Goal: Information Seeking & Learning: Learn about a topic

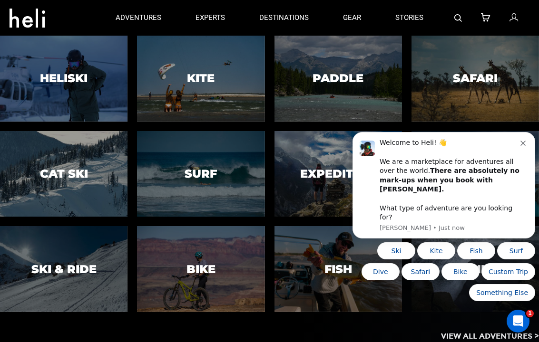
click at [527, 146] on button "Dismiss notification" at bounding box center [524, 142] width 8 height 8
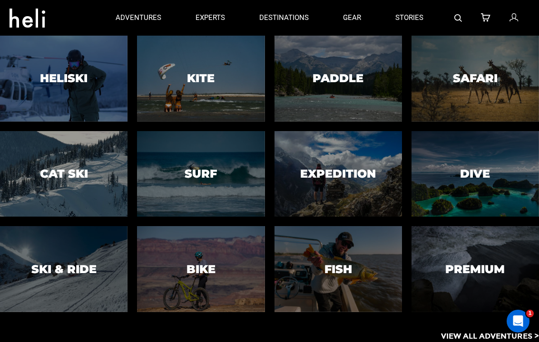
click at [191, 168] on h3 "Surf" at bounding box center [201, 174] width 32 height 12
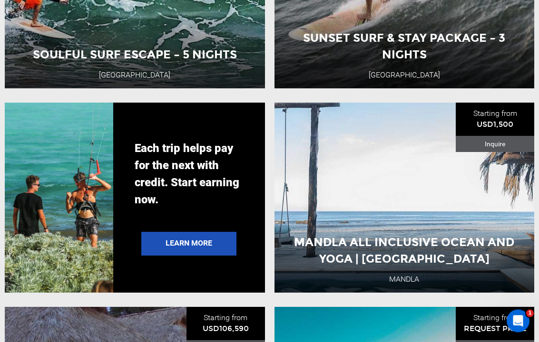
scroll to position [1709, 0]
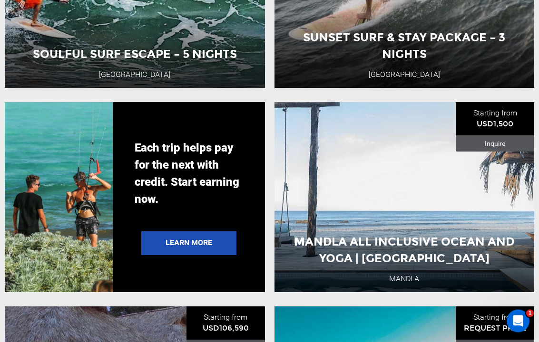
click at [492, 224] on div "Mandla All Inclusive Ocean and Yoga | [GEOGRAPHIC_DATA] Mandla [GEOGRAPHIC_DATA…" at bounding box center [404, 198] width 260 height 190
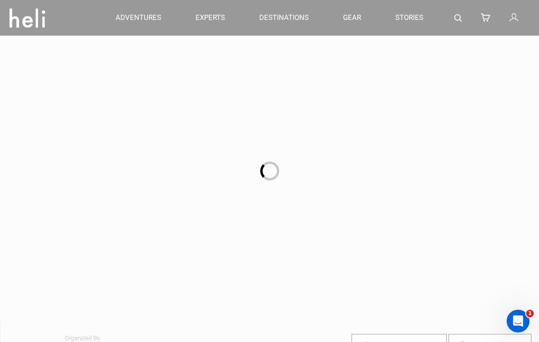
click at [489, 221] on div at bounding box center [269, 171] width 539 height 342
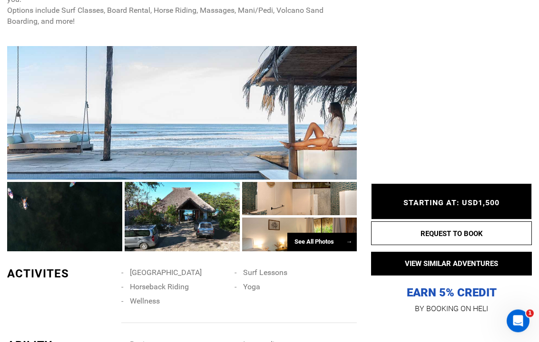
scroll to position [487, 0]
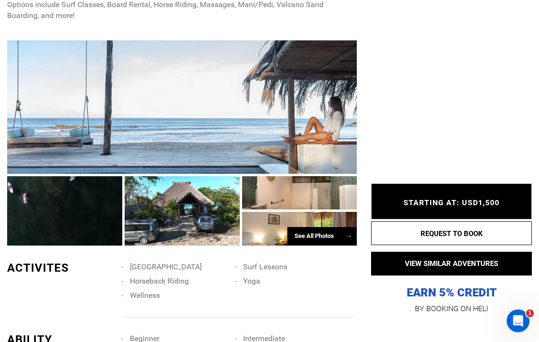
click at [332, 230] on div "See All Photos →" at bounding box center [321, 237] width 69 height 19
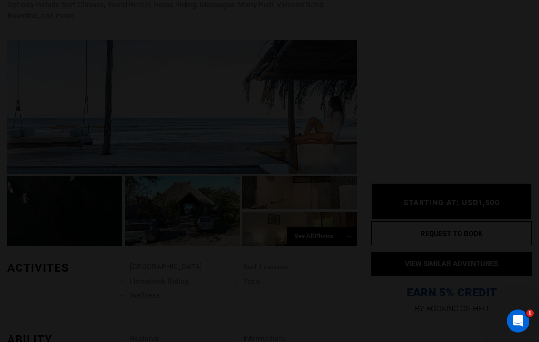
scroll to position [488, 0]
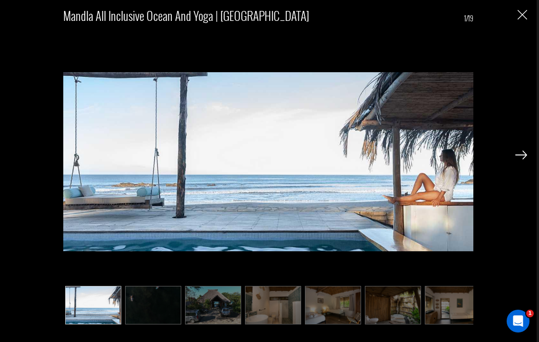
click at [521, 153] on img at bounding box center [521, 155] width 12 height 9
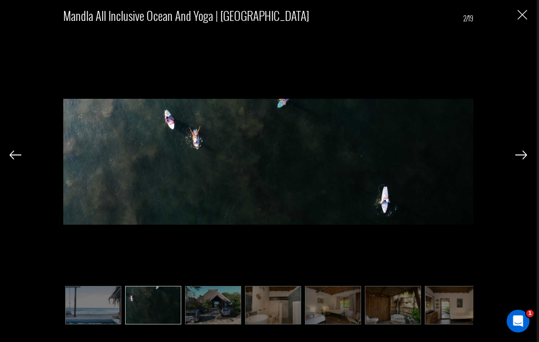
click at [522, 156] on img at bounding box center [521, 155] width 12 height 9
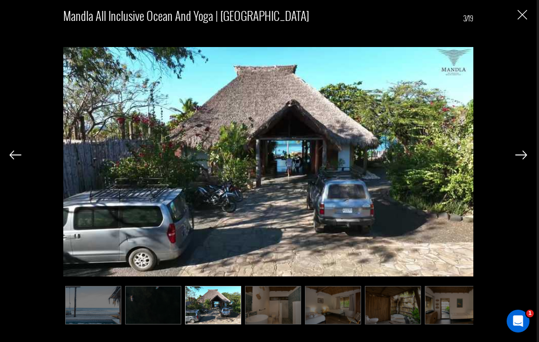
click at [517, 158] on img at bounding box center [521, 155] width 12 height 9
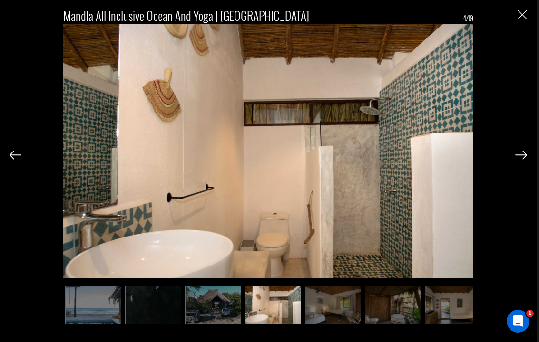
click at [518, 159] on img at bounding box center [521, 155] width 12 height 9
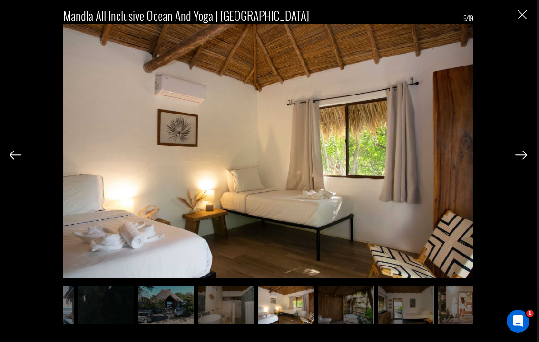
scroll to position [0, 48]
click at [517, 21] on div "Mandla All Inclusive Ocean and Yoga | [GEOGRAPHIC_DATA] 5/19" at bounding box center [268, 162] width 517 height 325
click at [517, 19] on img "Close" at bounding box center [522, 15] width 10 height 10
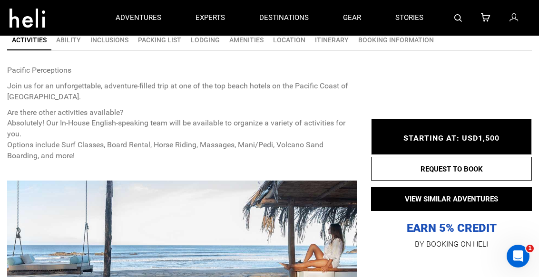
scroll to position [344, 0]
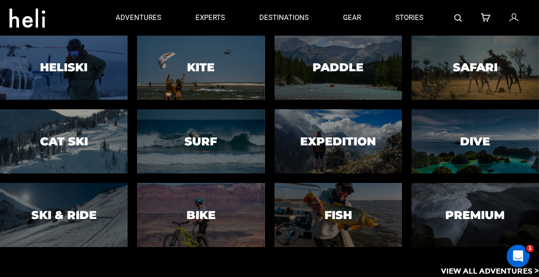
click at [186, 142] on h3 "Surf" at bounding box center [201, 141] width 32 height 12
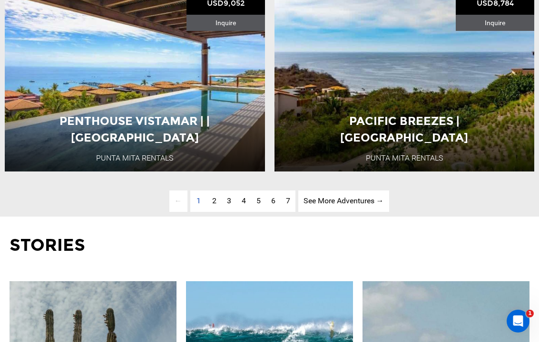
scroll to position [2449, 0]
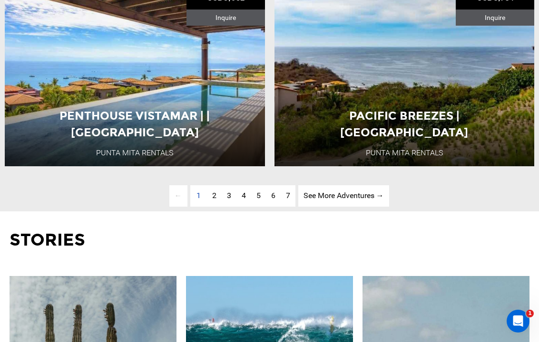
click at [216, 198] on link "page 2" at bounding box center [214, 195] width 15 height 21
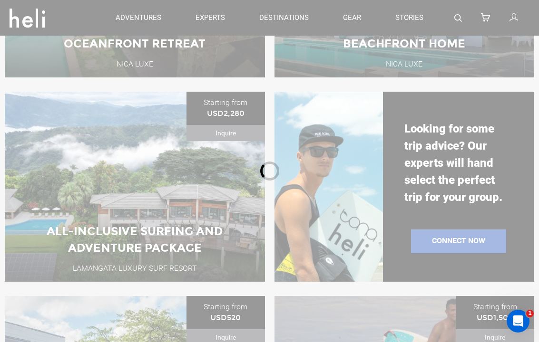
scroll to position [334, 0]
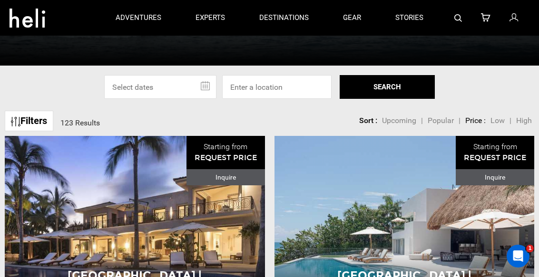
scroll to position [209, 0]
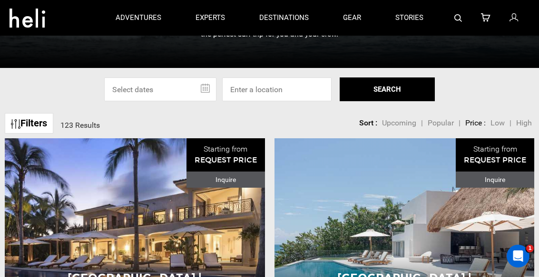
click at [200, 91] on input "text" at bounding box center [160, 90] width 112 height 24
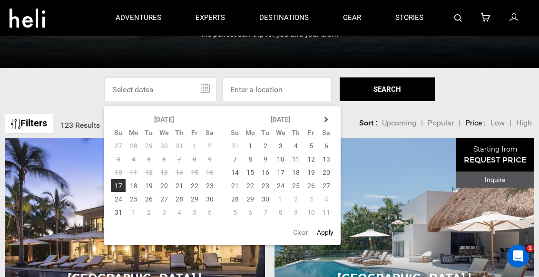
click at [322, 116] on th at bounding box center [326, 119] width 15 height 13
click at [321, 119] on th at bounding box center [326, 119] width 15 height 13
click at [320, 120] on th at bounding box center [326, 119] width 15 height 13
click at [323, 117] on th at bounding box center [326, 119] width 15 height 13
click at [323, 115] on th at bounding box center [326, 119] width 15 height 13
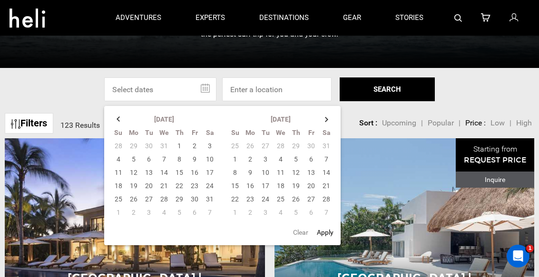
click at [324, 114] on th at bounding box center [326, 119] width 15 height 13
click at [323, 115] on th at bounding box center [326, 119] width 15 height 13
click at [324, 115] on th at bounding box center [326, 119] width 15 height 13
click at [323, 119] on th at bounding box center [326, 119] width 15 height 13
click at [324, 119] on th at bounding box center [326, 119] width 15 height 13
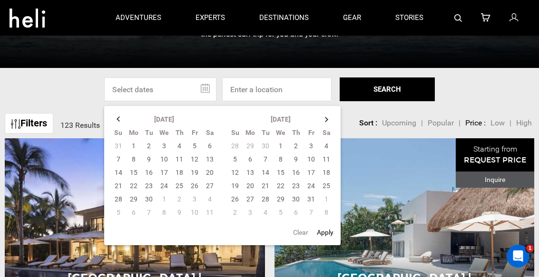
click at [333, 158] on td "11" at bounding box center [327, 159] width 16 height 13
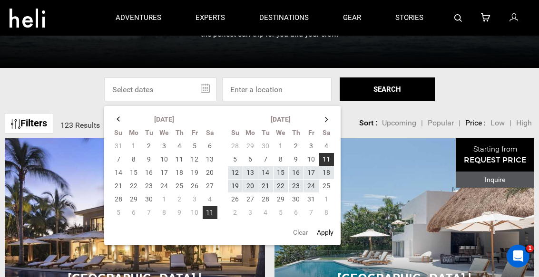
click at [333, 185] on td "25" at bounding box center [327, 185] width 16 height 13
click at [332, 231] on button "Apply" at bounding box center [325, 232] width 22 height 17
type input "[DATE] - [DATE]"
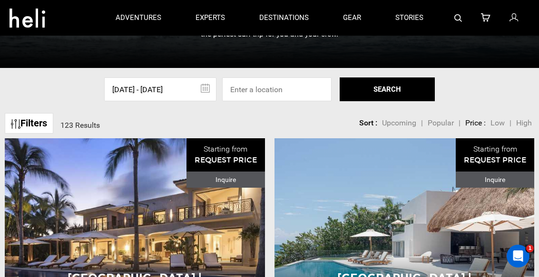
click at [408, 88] on button "SEARCH" at bounding box center [387, 90] width 95 height 24
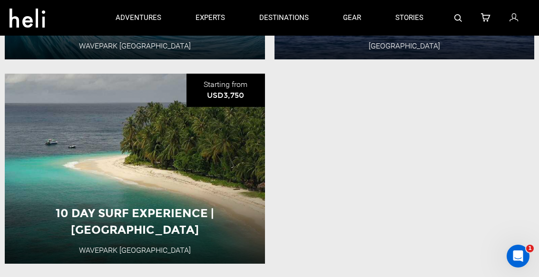
scroll to position [477, 0]
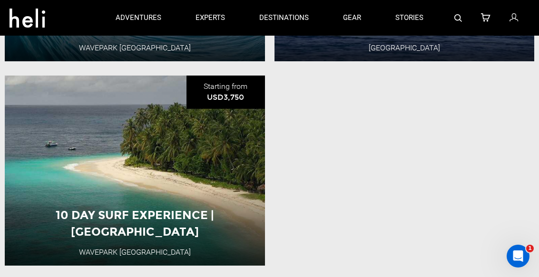
click at [41, 116] on div "10 Day Surf Experience | Mentawai WavePark [GEOGRAPHIC_DATA] [GEOGRAPHIC_DATA] …" at bounding box center [135, 171] width 260 height 190
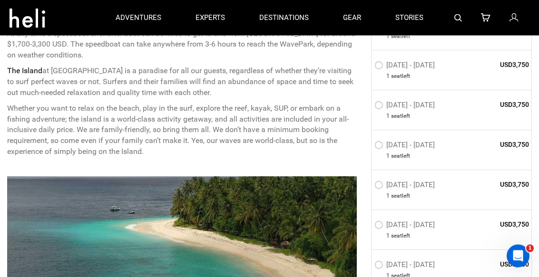
scroll to position [863, 0]
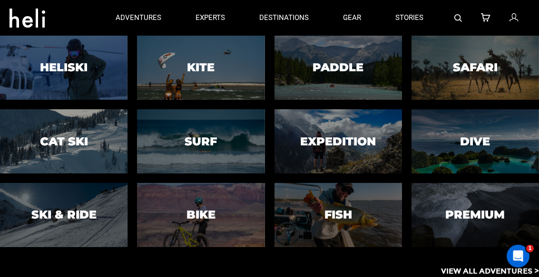
click at [178, 73] on div at bounding box center [201, 68] width 130 height 66
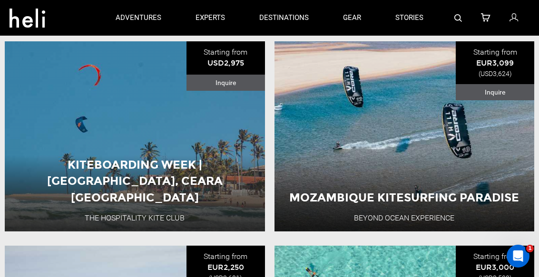
scroll to position [2144, 0]
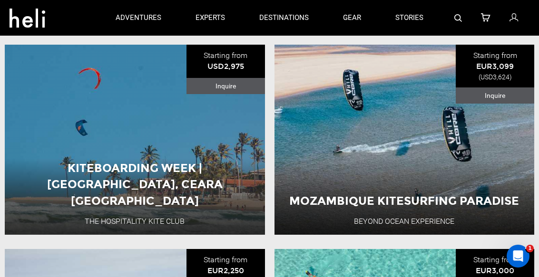
click at [490, 174] on div "[GEOGRAPHIC_DATA] Kitesurfing Paradise Beyond Ocean Experience [GEOGRAPHIC_DATA…" at bounding box center [404, 140] width 260 height 190
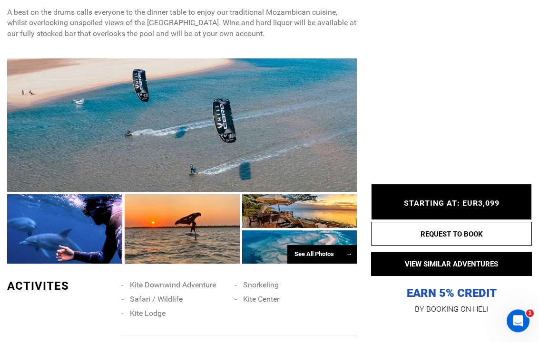
scroll to position [605, 0]
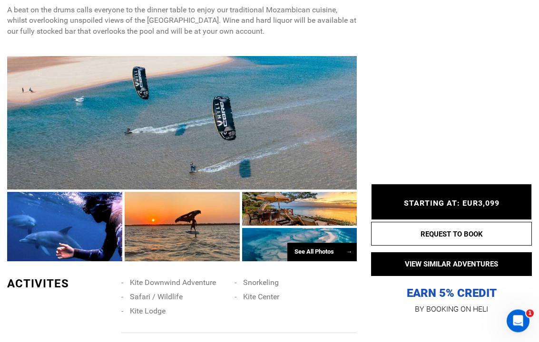
click at [330, 246] on div "See All Photos →" at bounding box center [321, 253] width 69 height 19
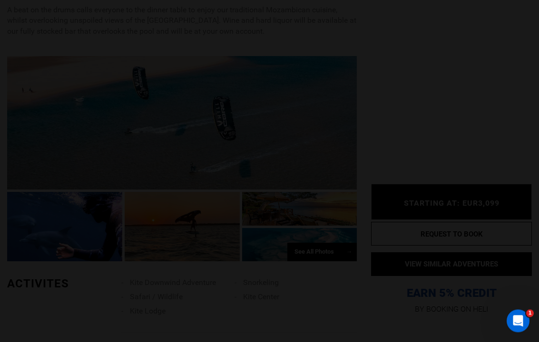
scroll to position [605, 0]
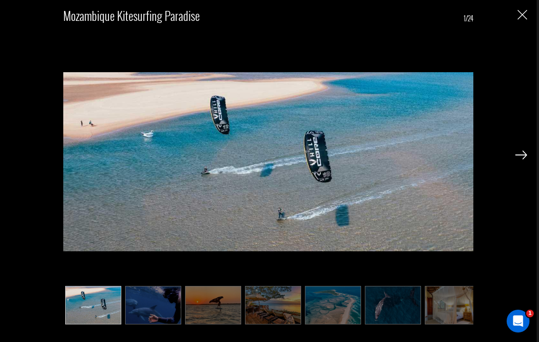
click at [527, 149] on div "[GEOGRAPHIC_DATA] Kitesurfing Paradise 1/24" at bounding box center [268, 171] width 537 height 342
click at [525, 153] on img at bounding box center [521, 155] width 12 height 9
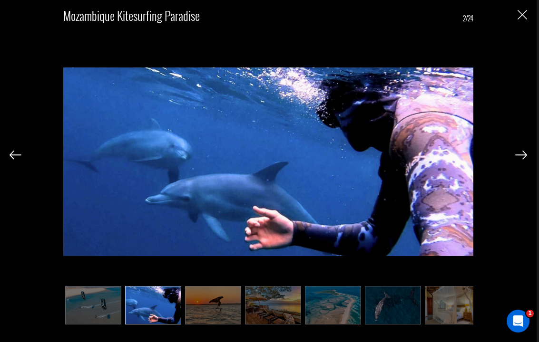
click at [521, 156] on img at bounding box center [521, 155] width 12 height 9
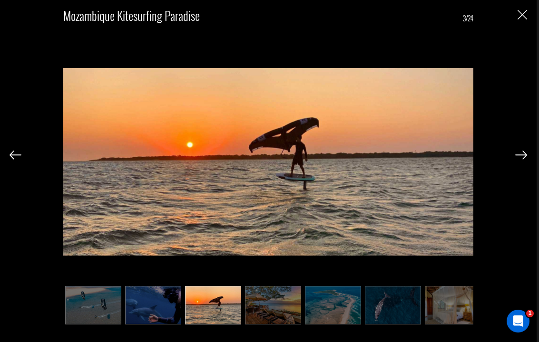
click at [520, 157] on img at bounding box center [521, 155] width 12 height 9
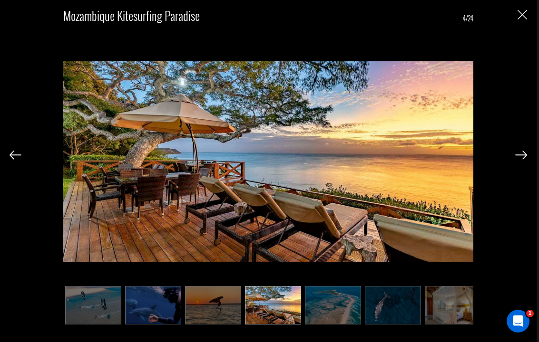
click at [519, 158] on img at bounding box center [521, 155] width 12 height 9
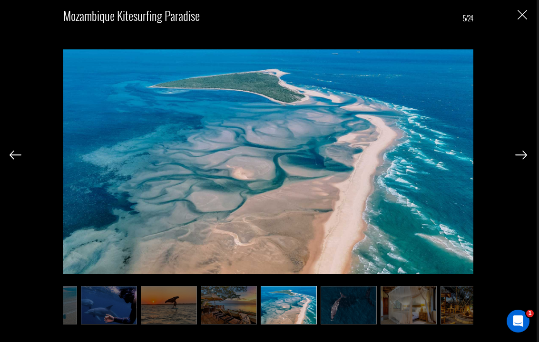
scroll to position [0, 48]
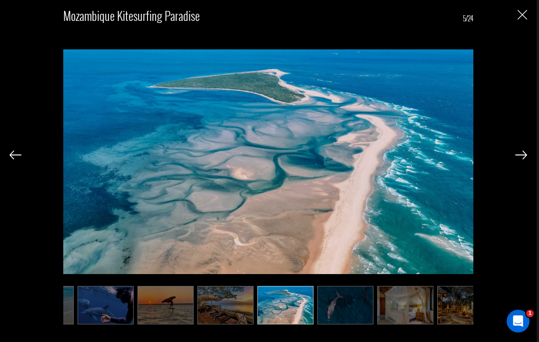
click at [517, 158] on img at bounding box center [521, 155] width 12 height 9
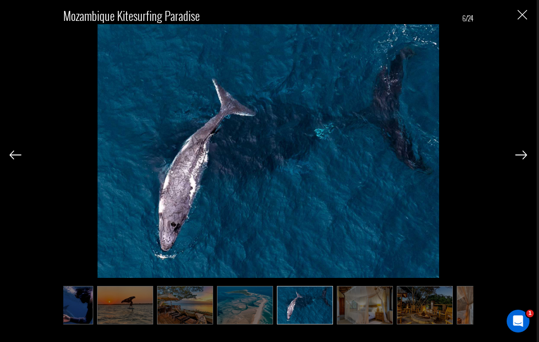
scroll to position [0, 95]
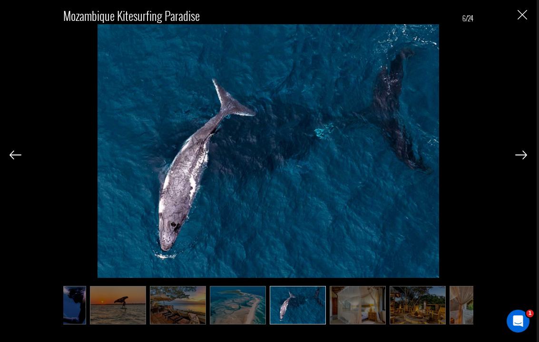
click at [520, 165] on div "[GEOGRAPHIC_DATA] Kitesurfing Paradise 6/24" at bounding box center [268, 162] width 517 height 325
click at [521, 156] on img at bounding box center [521, 155] width 12 height 9
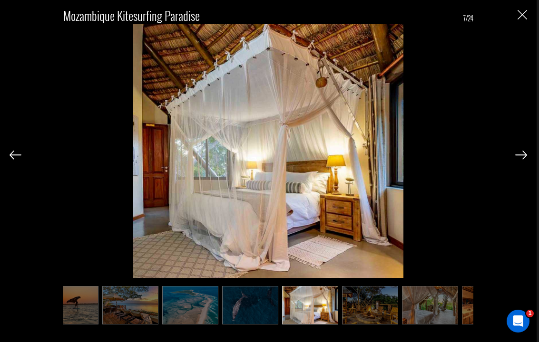
click at [520, 158] on img at bounding box center [521, 155] width 12 height 9
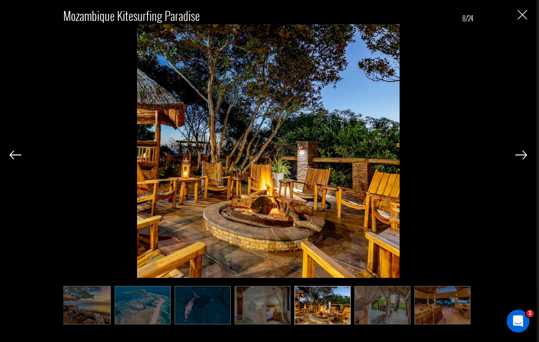
click at [521, 159] on img at bounding box center [521, 155] width 12 height 9
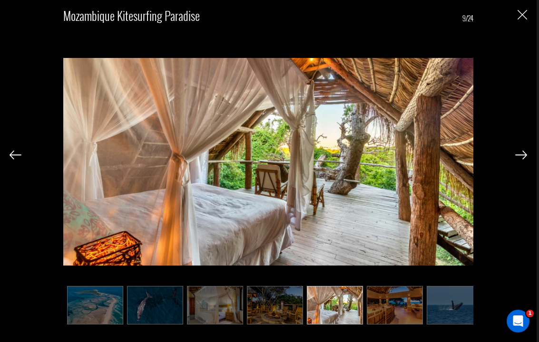
click at [520, 158] on img at bounding box center [521, 155] width 12 height 9
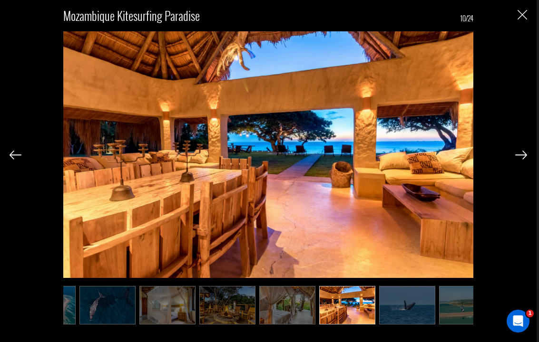
scroll to position [0, 285]
click at [520, 159] on img at bounding box center [521, 155] width 12 height 9
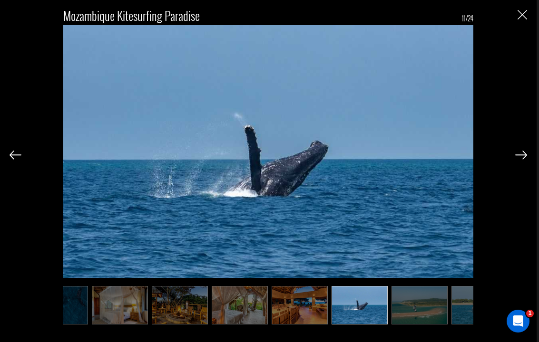
click at [518, 158] on img at bounding box center [521, 155] width 12 height 9
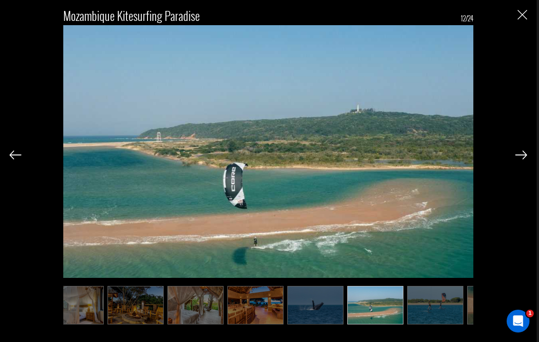
scroll to position [0, 380]
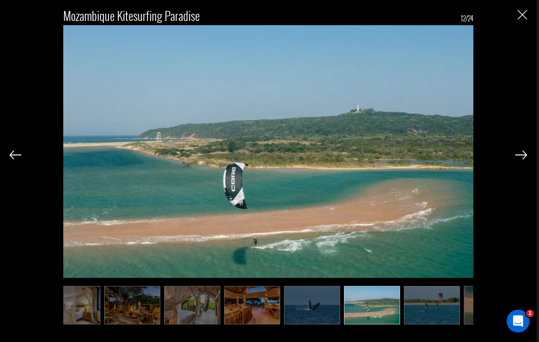
click at [526, 166] on div "[GEOGRAPHIC_DATA] Kitesurfing Paradise 12/24" at bounding box center [268, 162] width 517 height 325
click at [524, 167] on div "[GEOGRAPHIC_DATA] Kitesurfing Paradise 12/24" at bounding box center [268, 162] width 517 height 325
click at [517, 157] on img at bounding box center [521, 155] width 12 height 9
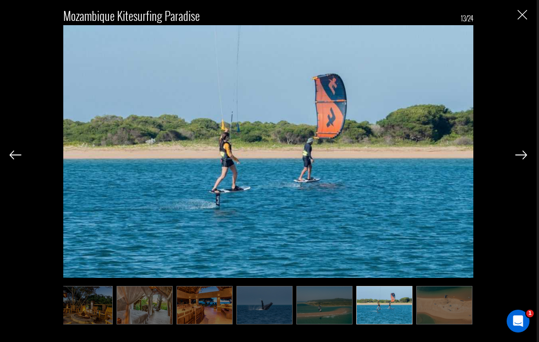
click at [521, 154] on img at bounding box center [521, 155] width 12 height 9
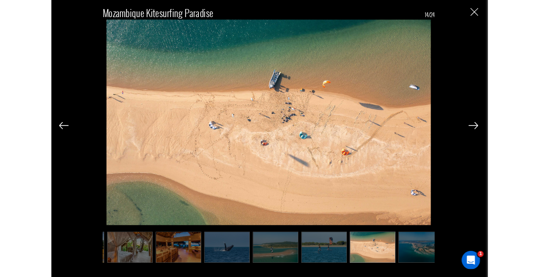
scroll to position [632, 0]
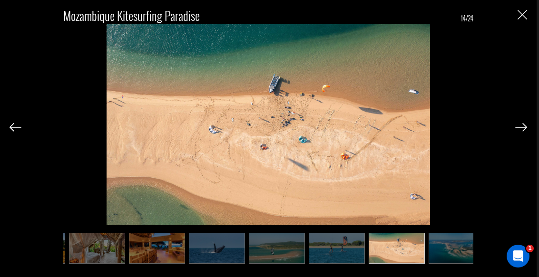
click at [521, 18] on img "Close" at bounding box center [522, 15] width 10 height 10
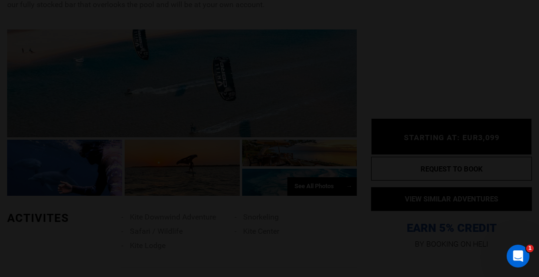
scroll to position [0, 0]
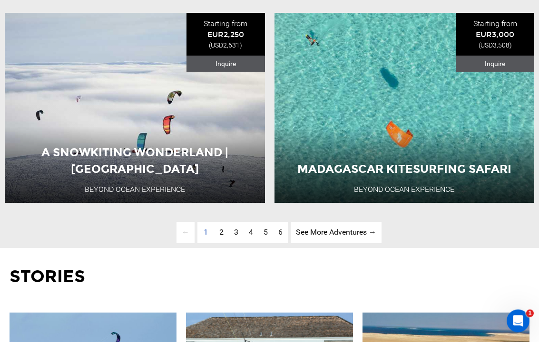
scroll to position [2412, 0]
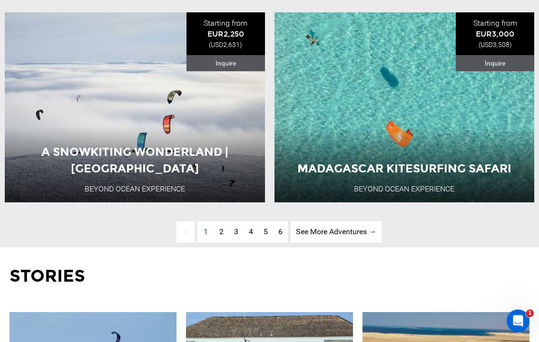
click at [220, 234] on span "2" at bounding box center [221, 232] width 4 height 9
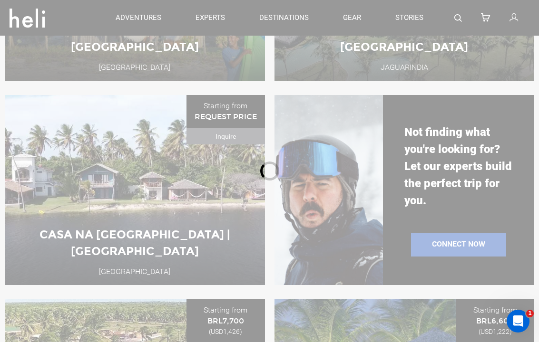
scroll to position [334, 0]
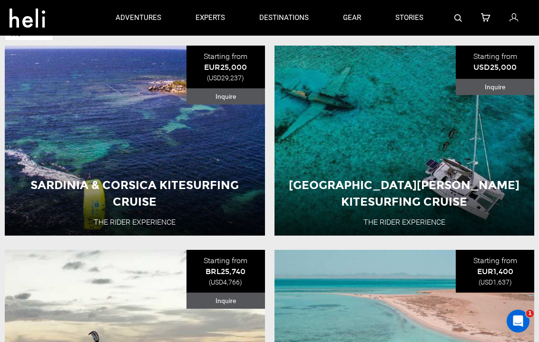
click at [53, 139] on div "Sardinia & Corsica Kitesurfing Cruise The Rider Experience [GEOGRAPHIC_DATA] 8 …" at bounding box center [135, 141] width 260 height 190
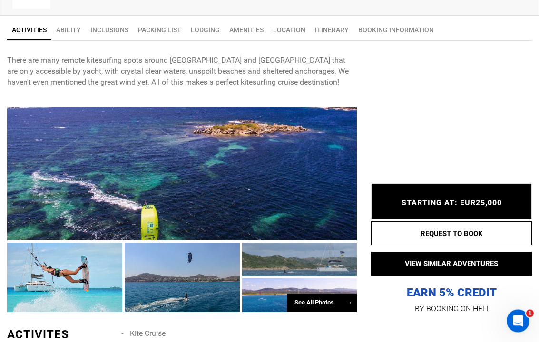
scroll to position [363, 0]
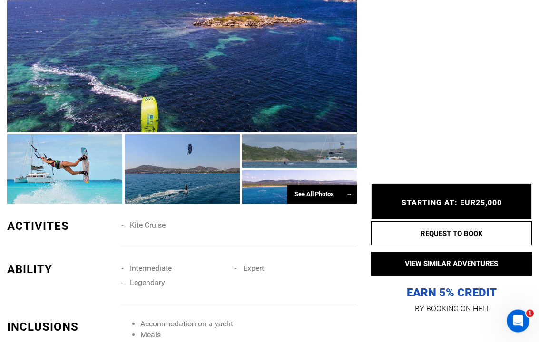
click at [330, 189] on div "See All Photos →" at bounding box center [321, 195] width 69 height 19
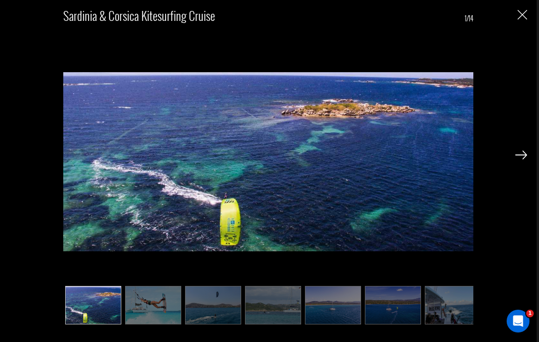
click at [526, 151] on img at bounding box center [521, 155] width 12 height 9
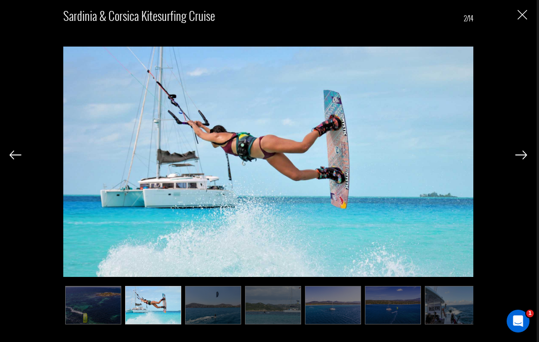
click at [518, 159] on img at bounding box center [521, 155] width 12 height 9
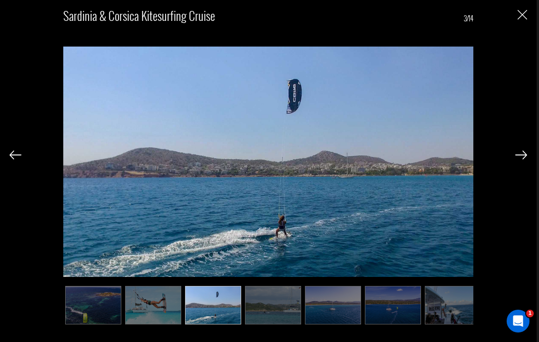
click at [514, 158] on div "Sardinia & Corsica Kitesurfing Cruise 3/14" at bounding box center [268, 162] width 517 height 325
click at [525, 153] on img at bounding box center [521, 155] width 12 height 9
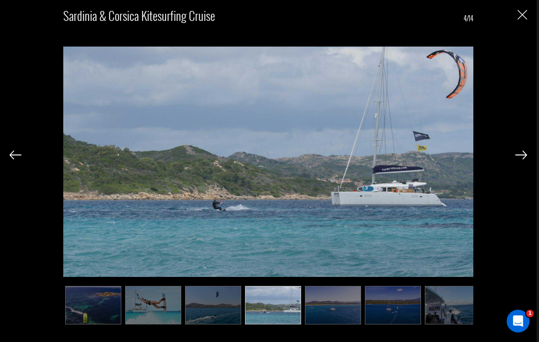
click at [526, 156] on img at bounding box center [521, 155] width 12 height 9
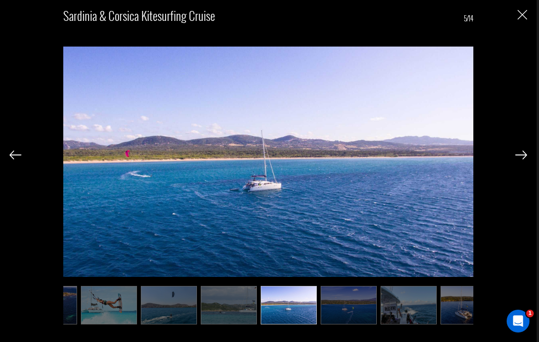
scroll to position [0, 48]
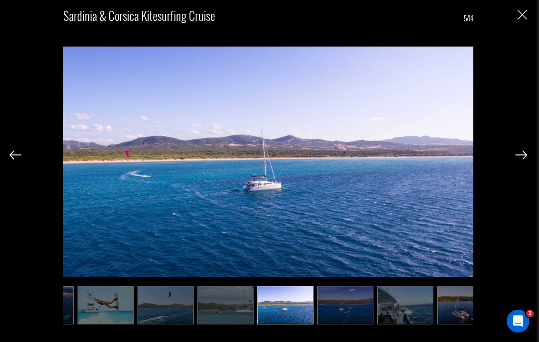
click at [524, 159] on img at bounding box center [521, 155] width 12 height 9
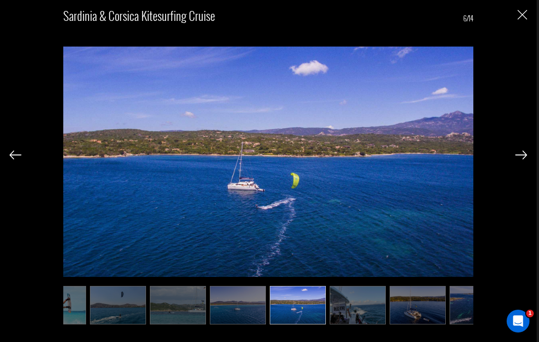
click at [524, 159] on img at bounding box center [521, 155] width 12 height 9
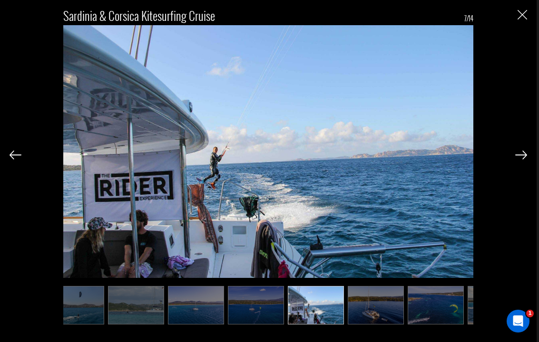
scroll to position [0, 143]
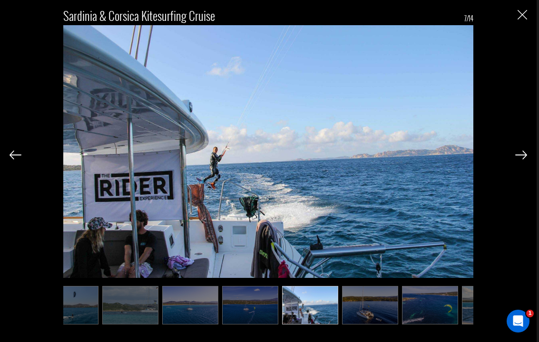
click at [526, 158] on img at bounding box center [521, 155] width 12 height 9
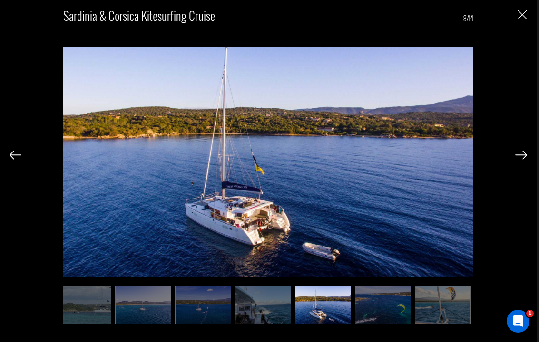
scroll to position [0, 190]
click at [526, 157] on img at bounding box center [521, 155] width 12 height 9
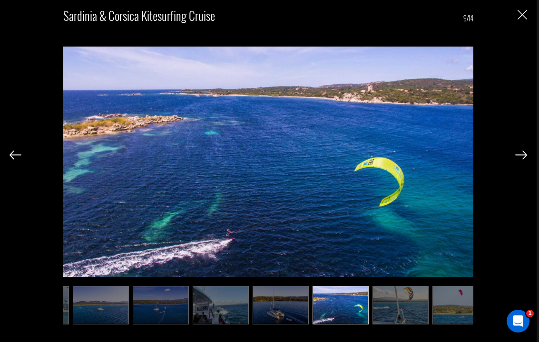
scroll to position [0, 238]
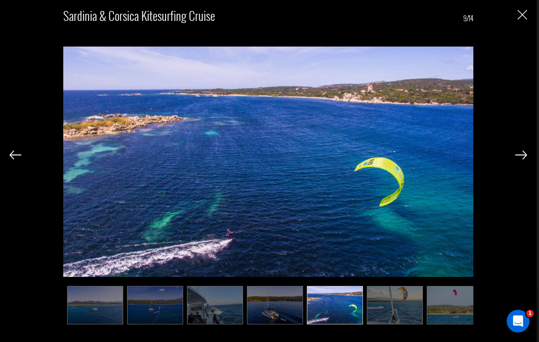
click at [522, 156] on img at bounding box center [521, 155] width 12 height 9
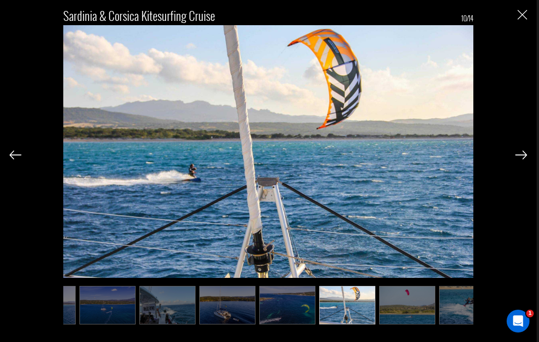
click at [521, 157] on img at bounding box center [521, 155] width 12 height 9
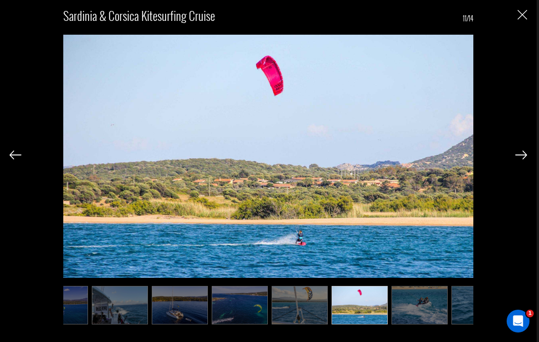
click at [523, 157] on img at bounding box center [521, 155] width 12 height 9
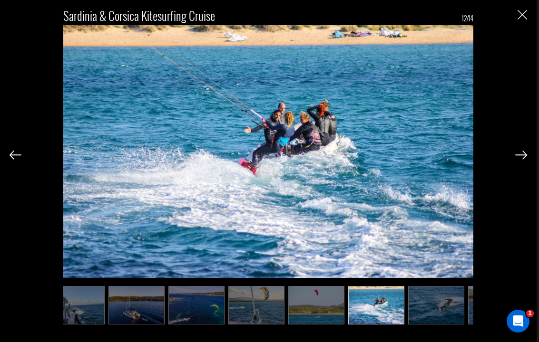
scroll to position [0, 380]
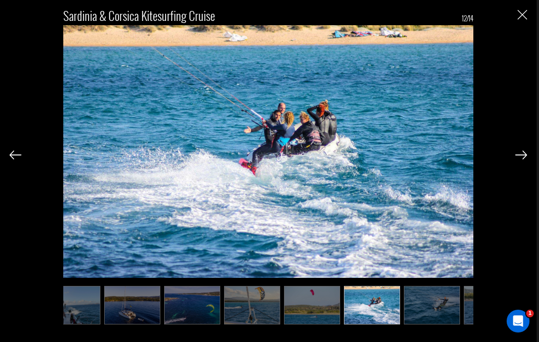
click at [524, 157] on img at bounding box center [521, 155] width 12 height 9
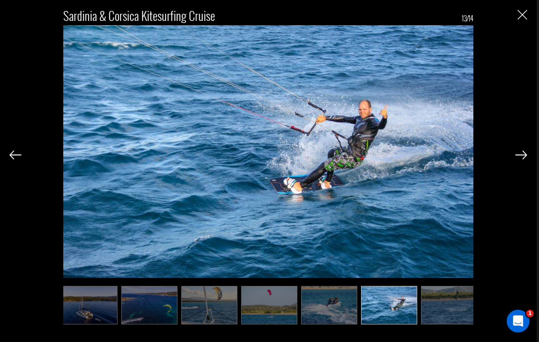
click at [524, 157] on img at bounding box center [521, 155] width 12 height 9
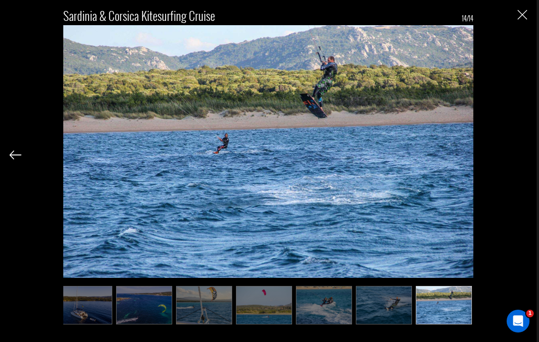
scroll to position [0, 429]
click at [523, 156] on div "Sardinia & Corsica Kitesurfing Cruise 14/14" at bounding box center [268, 162] width 517 height 325
click at [525, 157] on div "Sardinia & Corsica Kitesurfing Cruise 14/14" at bounding box center [268, 162] width 517 height 325
click at [519, 19] on img "Close" at bounding box center [522, 15] width 10 height 10
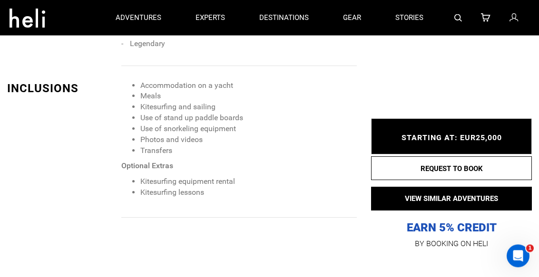
scroll to position [659, 0]
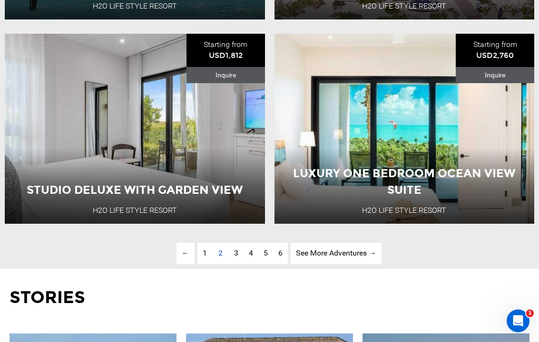
scroll to position [2391, 0]
click at [234, 254] on span "3" at bounding box center [236, 253] width 4 height 9
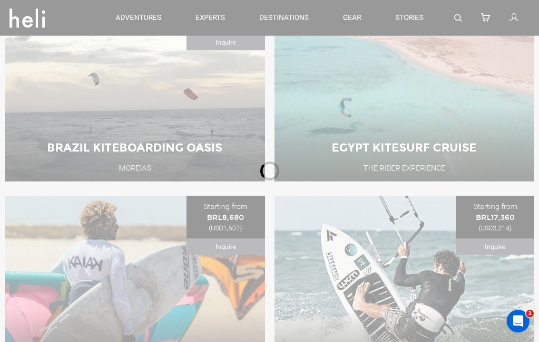
scroll to position [334, 0]
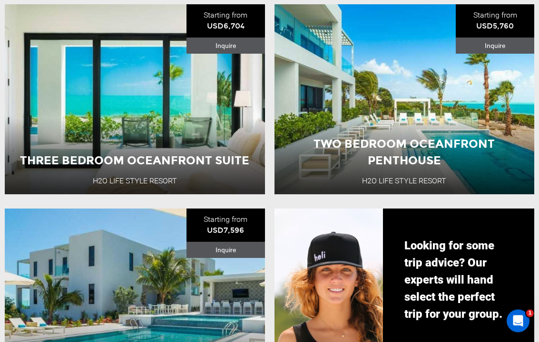
scroll to position [785, 0]
click at [59, 118] on div "[GEOGRAPHIC_DATA] 5 Day Adventure" at bounding box center [135, 131] width 156 height 32
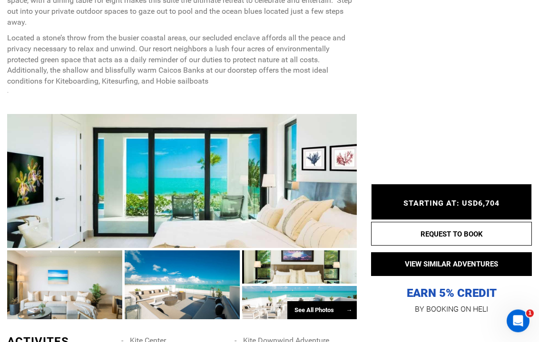
scroll to position [482, 0]
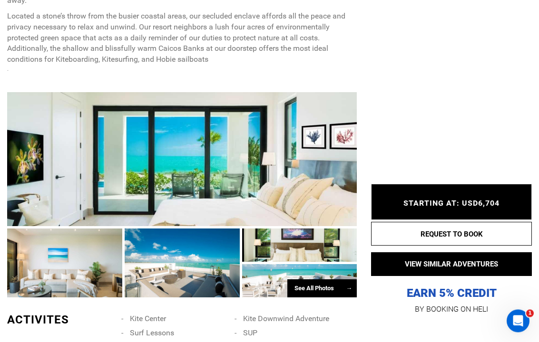
click at [335, 277] on div "See All Photos →" at bounding box center [321, 289] width 69 height 19
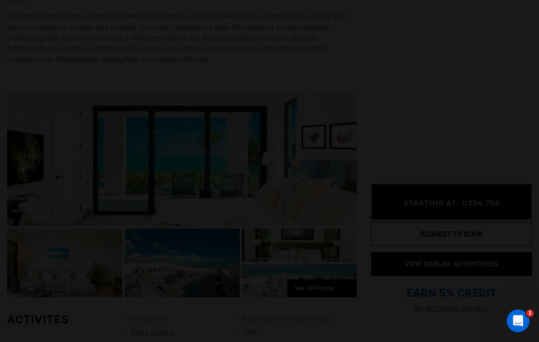
scroll to position [482, 0]
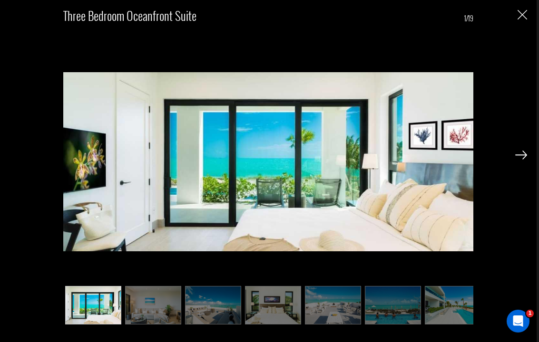
click at [529, 153] on div "Three Bedroom Oceanfront Suite 1/19" at bounding box center [268, 171] width 537 height 342
click at [522, 152] on img at bounding box center [521, 155] width 12 height 9
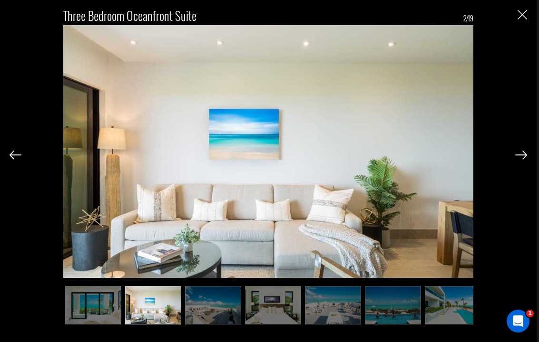
click at [523, 155] on img at bounding box center [521, 155] width 12 height 9
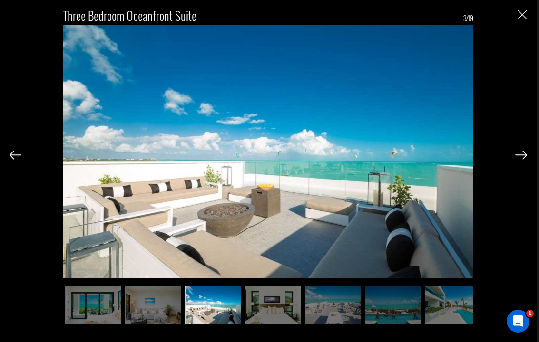
click at [521, 156] on img at bounding box center [521, 155] width 12 height 9
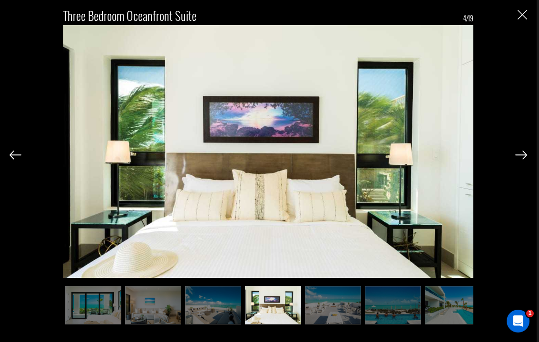
click at [525, 156] on img at bounding box center [521, 155] width 12 height 9
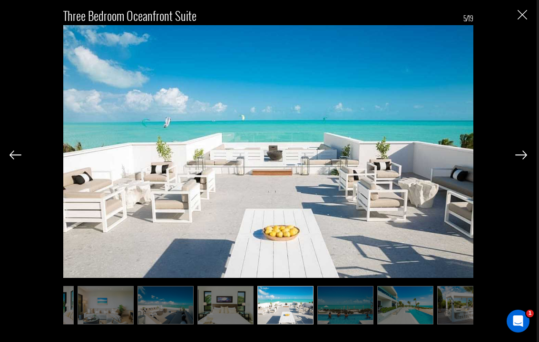
click at [522, 156] on img at bounding box center [521, 155] width 12 height 9
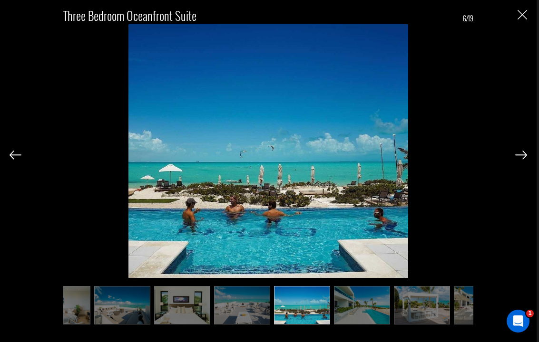
scroll to position [0, 95]
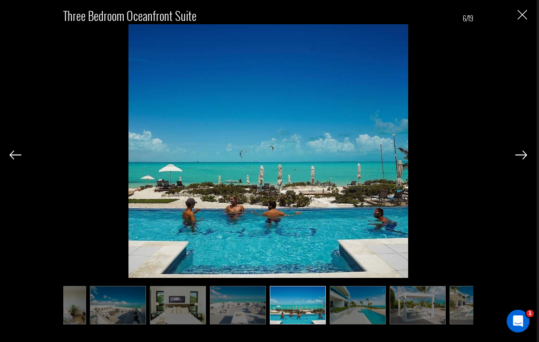
click at [523, 155] on img at bounding box center [521, 155] width 12 height 9
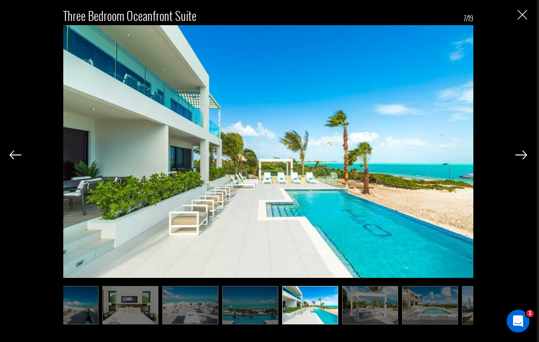
click at [524, 157] on img at bounding box center [521, 155] width 12 height 9
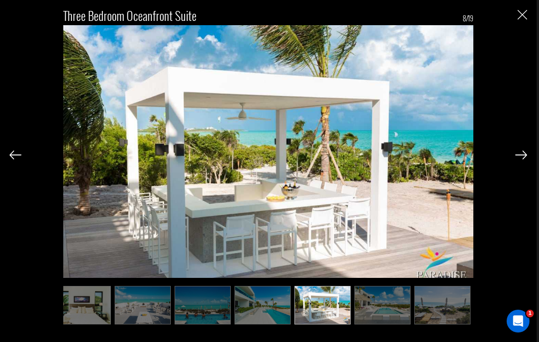
click at [523, 156] on img at bounding box center [521, 155] width 12 height 9
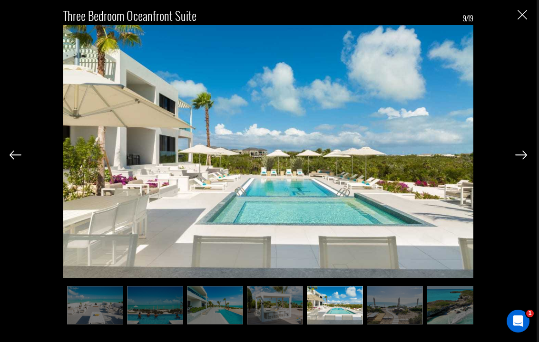
click at [522, 157] on img at bounding box center [521, 155] width 12 height 9
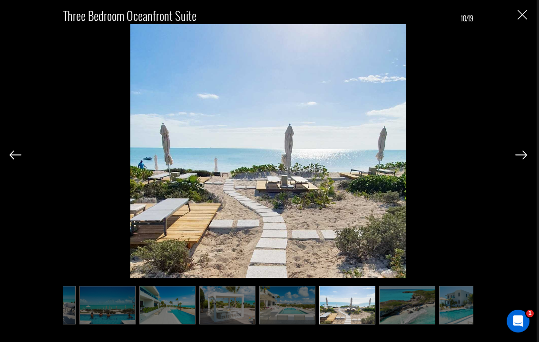
click at [523, 157] on img at bounding box center [521, 155] width 12 height 9
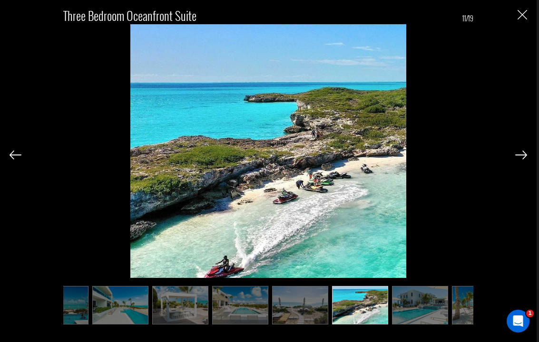
scroll to position [0, 333]
click at [524, 156] on img at bounding box center [521, 155] width 12 height 9
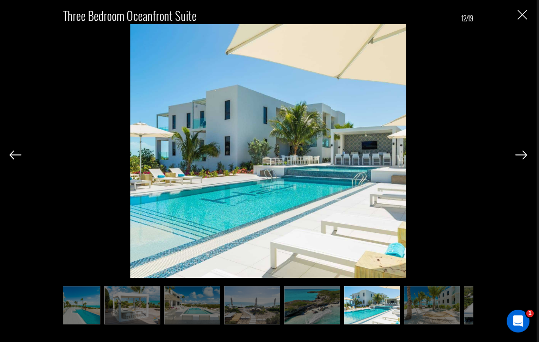
click at [522, 156] on img at bounding box center [521, 155] width 12 height 9
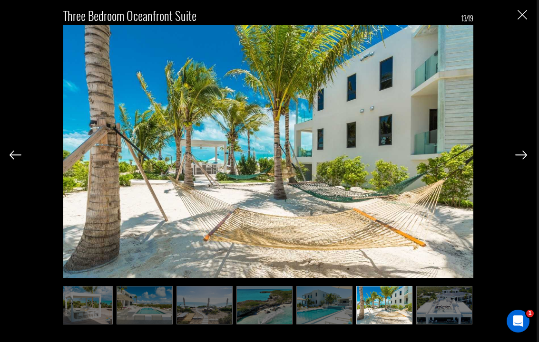
click at [522, 156] on img at bounding box center [521, 155] width 12 height 9
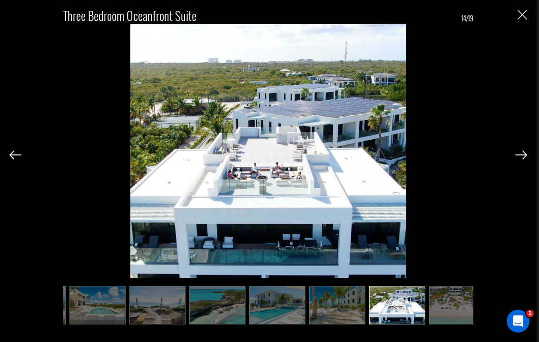
click at [524, 156] on img at bounding box center [521, 155] width 12 height 9
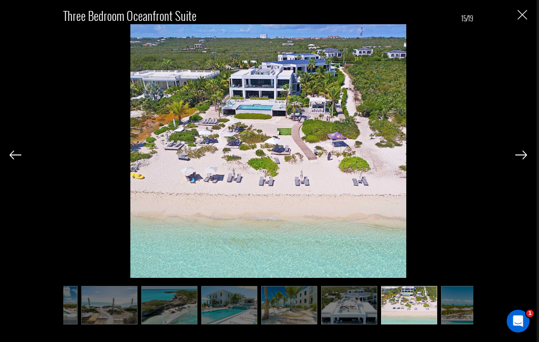
click at [523, 155] on img at bounding box center [521, 155] width 12 height 9
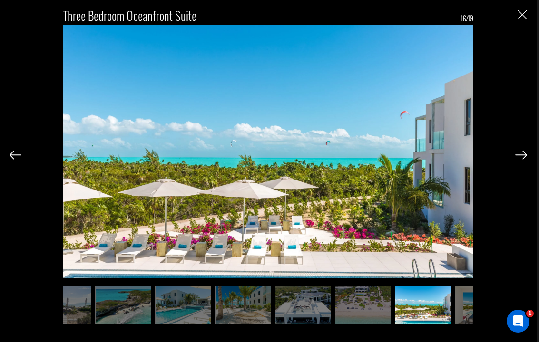
scroll to position [0, 571]
click at [520, 20] on img "Close" at bounding box center [522, 15] width 10 height 10
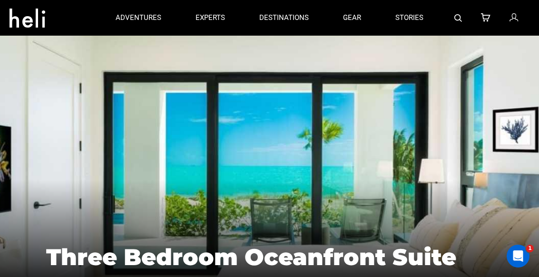
scroll to position [5, 0]
